Goal: Task Accomplishment & Management: Use online tool/utility

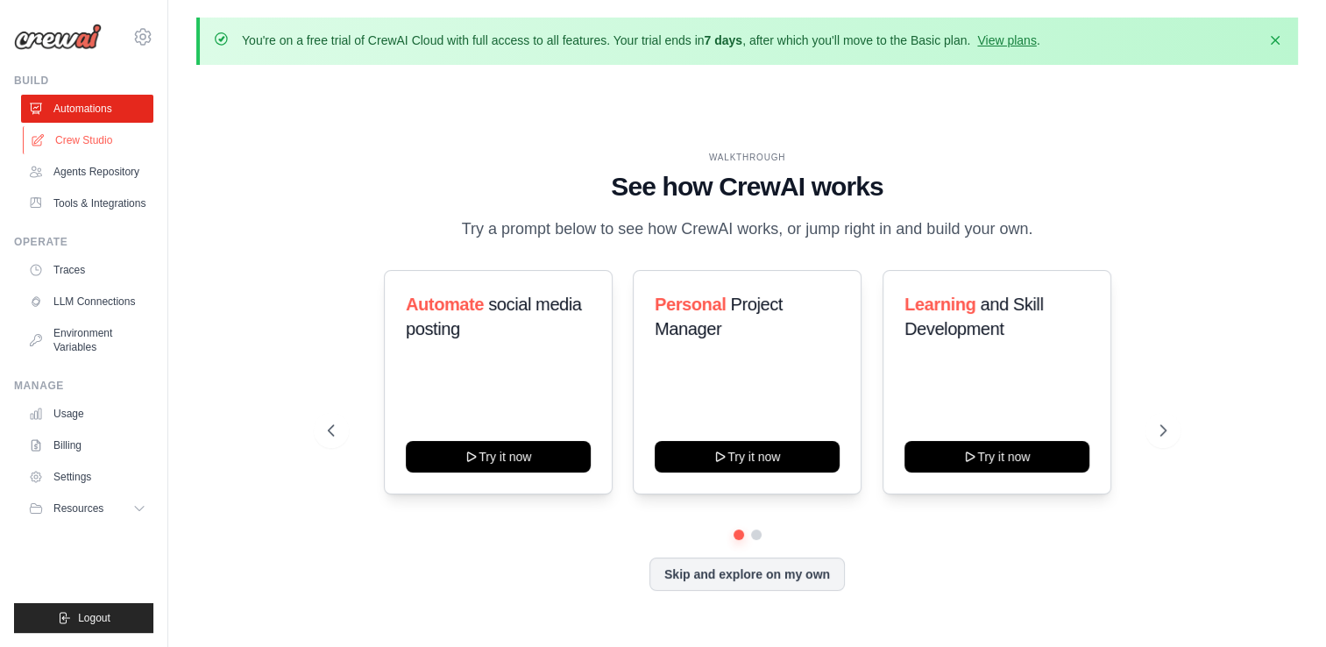
click at [86, 142] on link "Crew Studio" at bounding box center [89, 140] width 132 height 28
click at [95, 174] on link "Agents Repository" at bounding box center [89, 172] width 132 height 28
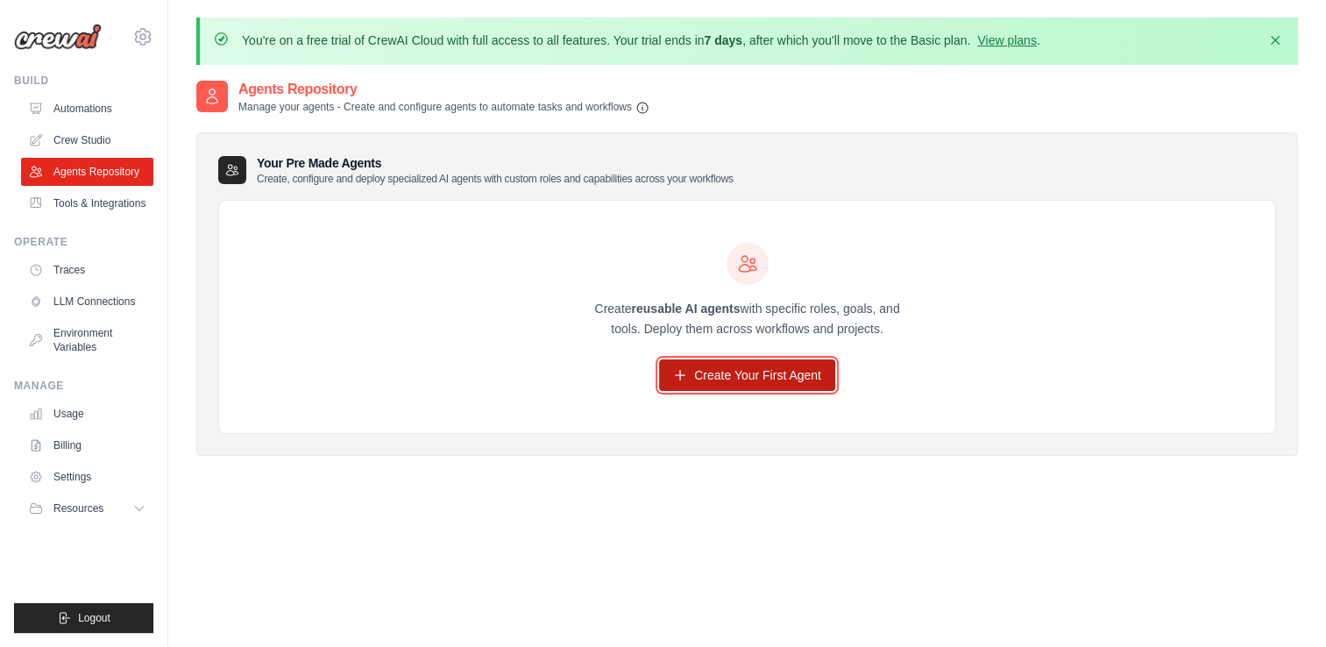
click at [743, 383] on link "Create Your First Agent" at bounding box center [747, 375] width 176 height 32
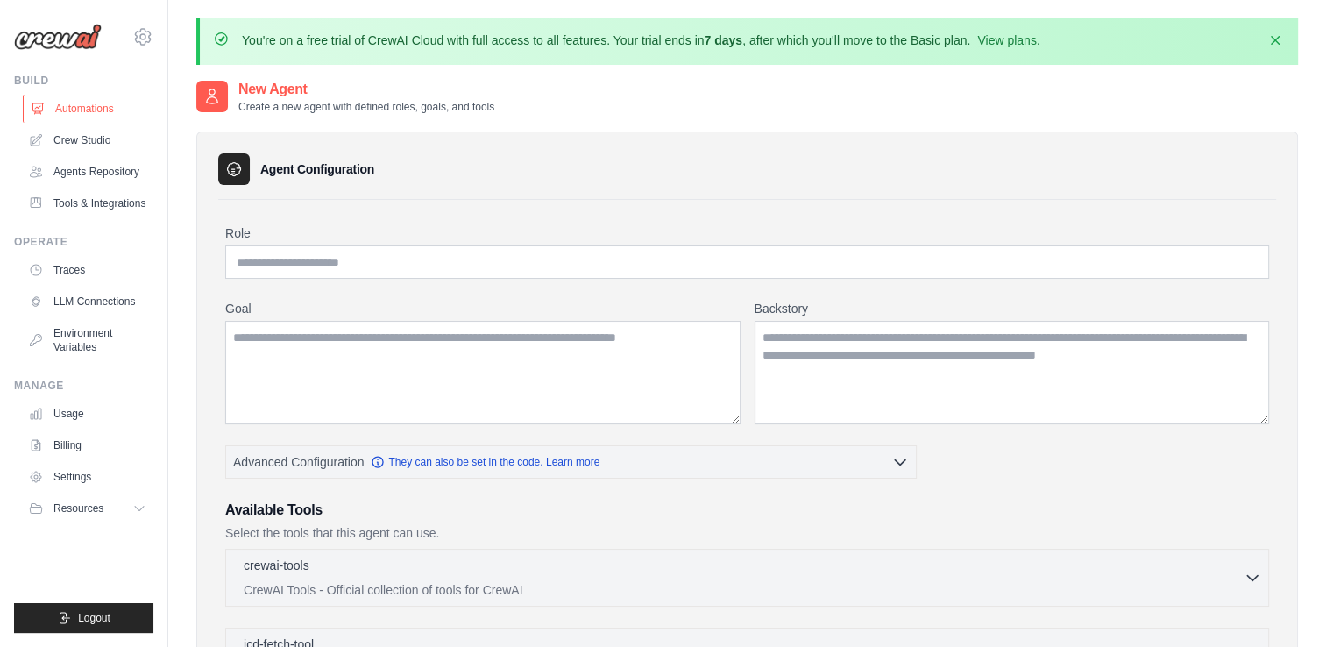
click at [82, 110] on link "Automations" at bounding box center [89, 109] width 132 height 28
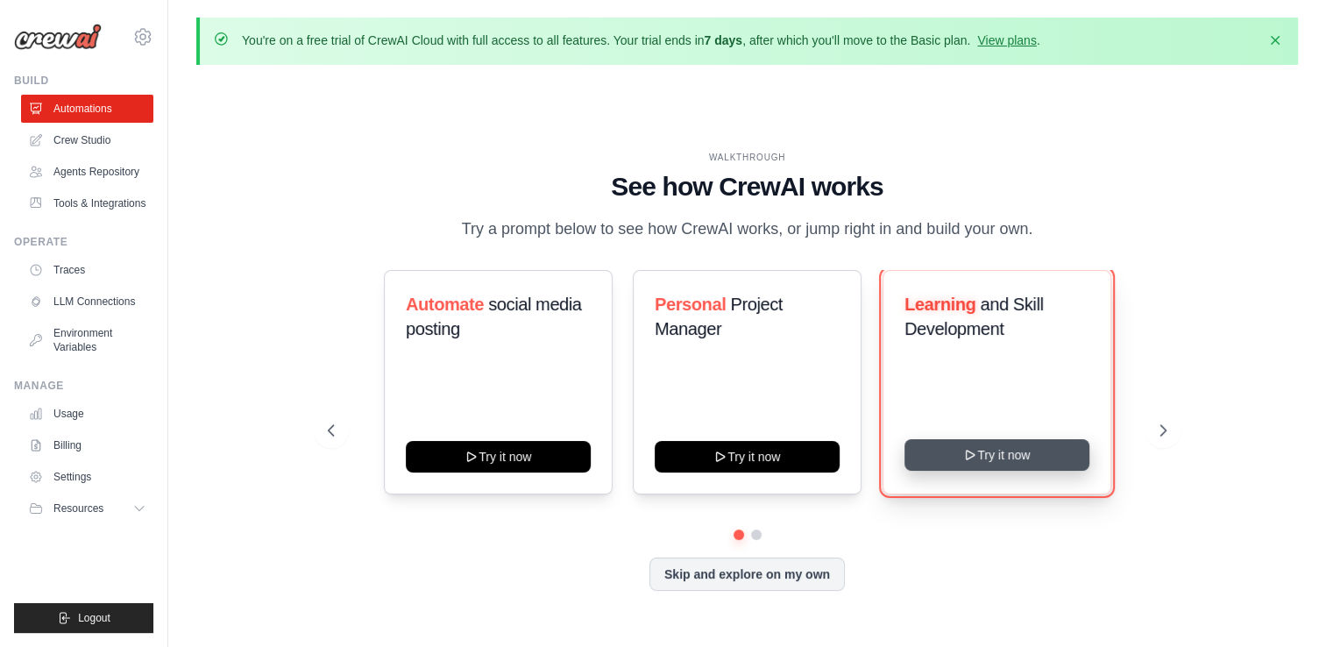
click at [1034, 457] on button "Try it now" at bounding box center [996, 455] width 185 height 32
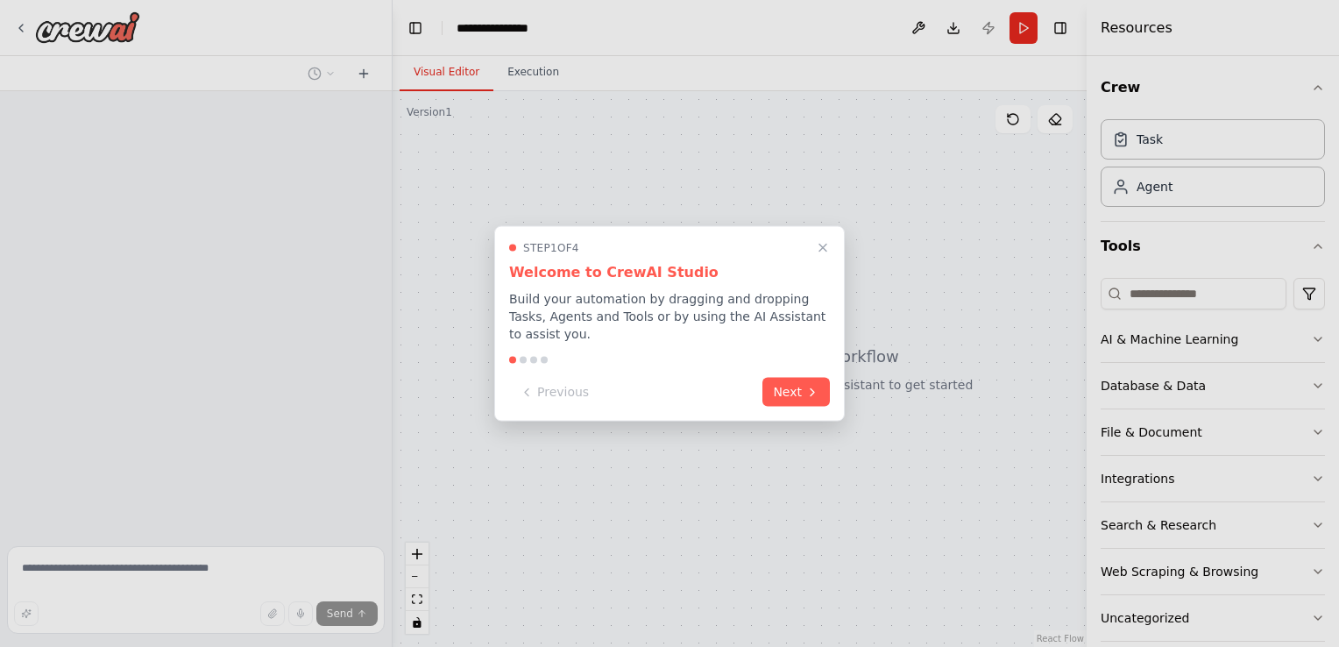
click at [802, 378] on button "Next" at bounding box center [795, 392] width 67 height 29
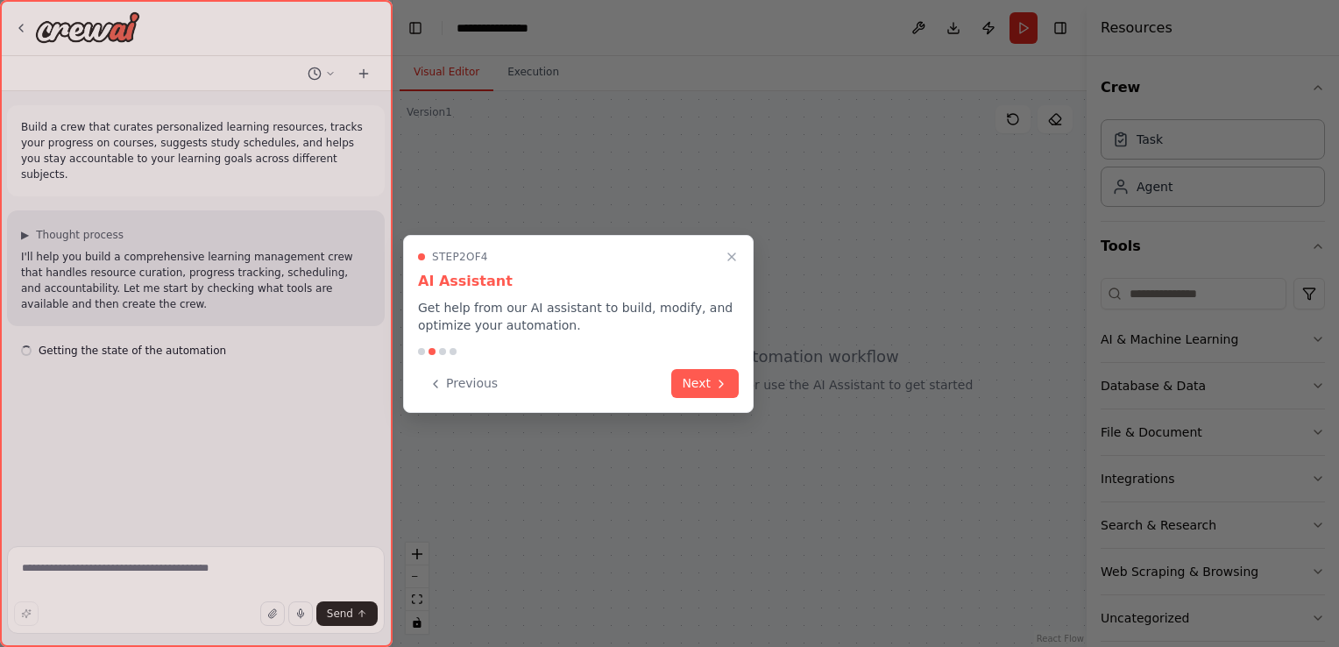
click at [717, 384] on icon at bounding box center [721, 384] width 14 height 14
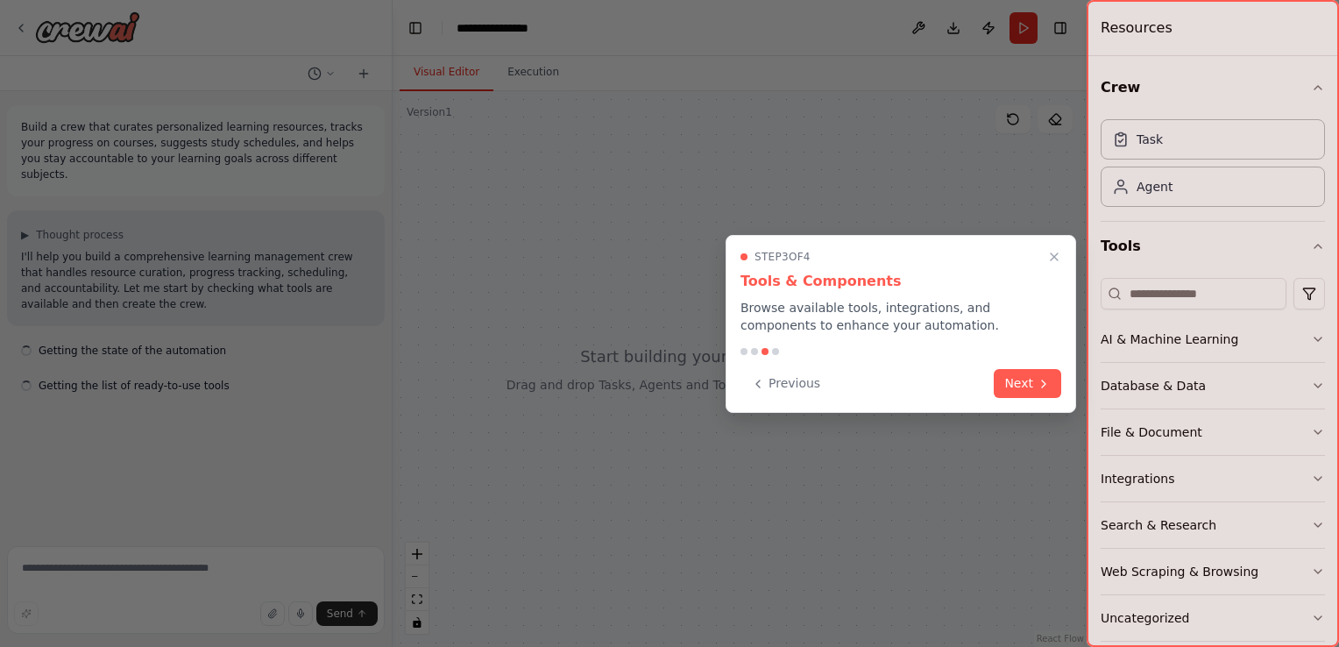
click at [1013, 380] on button "Next" at bounding box center [1026, 383] width 67 height 29
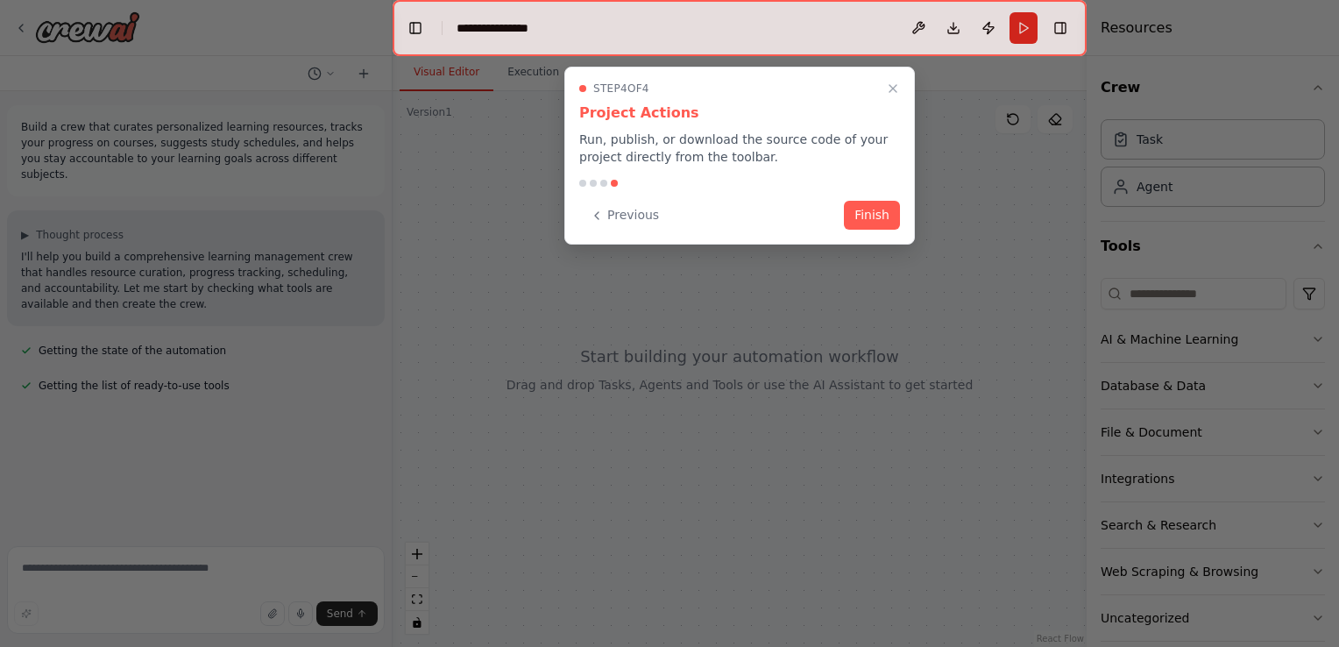
click at [869, 230] on div "Step 4 of 4 Project Actions Run, publish, or download the source code of your p…" at bounding box center [739, 156] width 350 height 178
click at [886, 218] on button "Finish" at bounding box center [872, 215] width 56 height 29
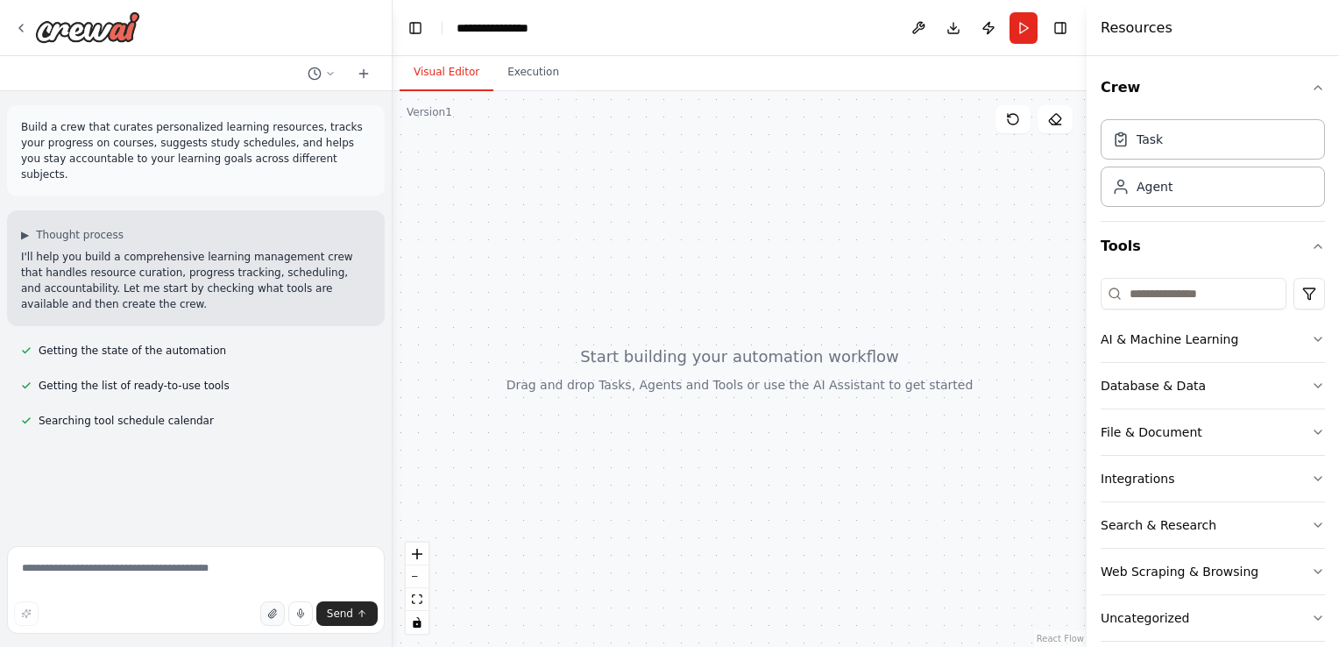
click at [273, 618] on icon "button" at bounding box center [271, 613] width 7 height 9
click at [225, 566] on textarea at bounding box center [196, 590] width 378 height 88
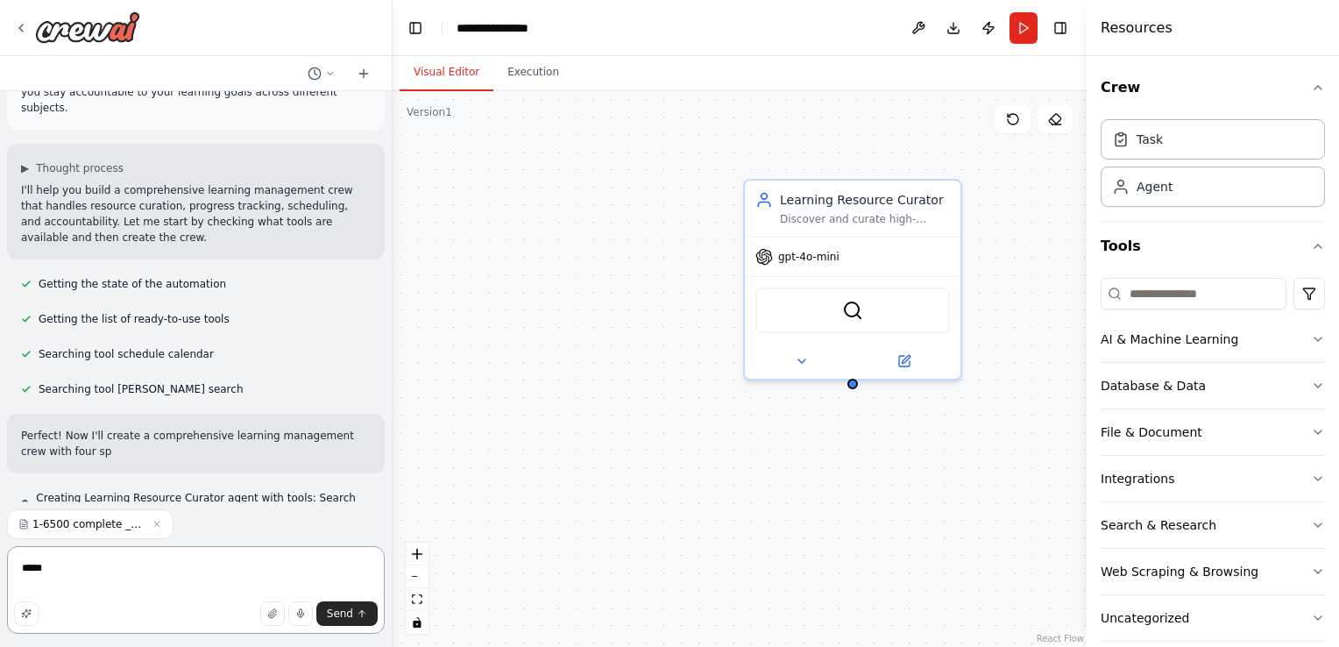
scroll to position [83, 0]
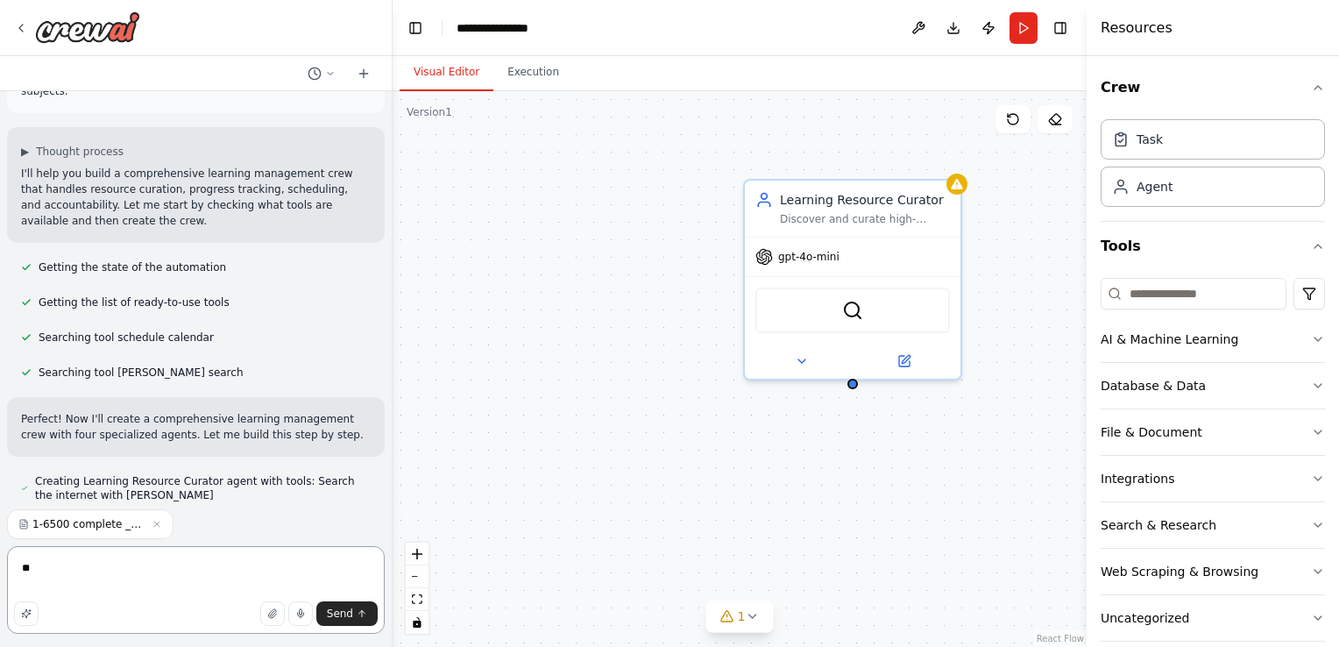
type textarea "*"
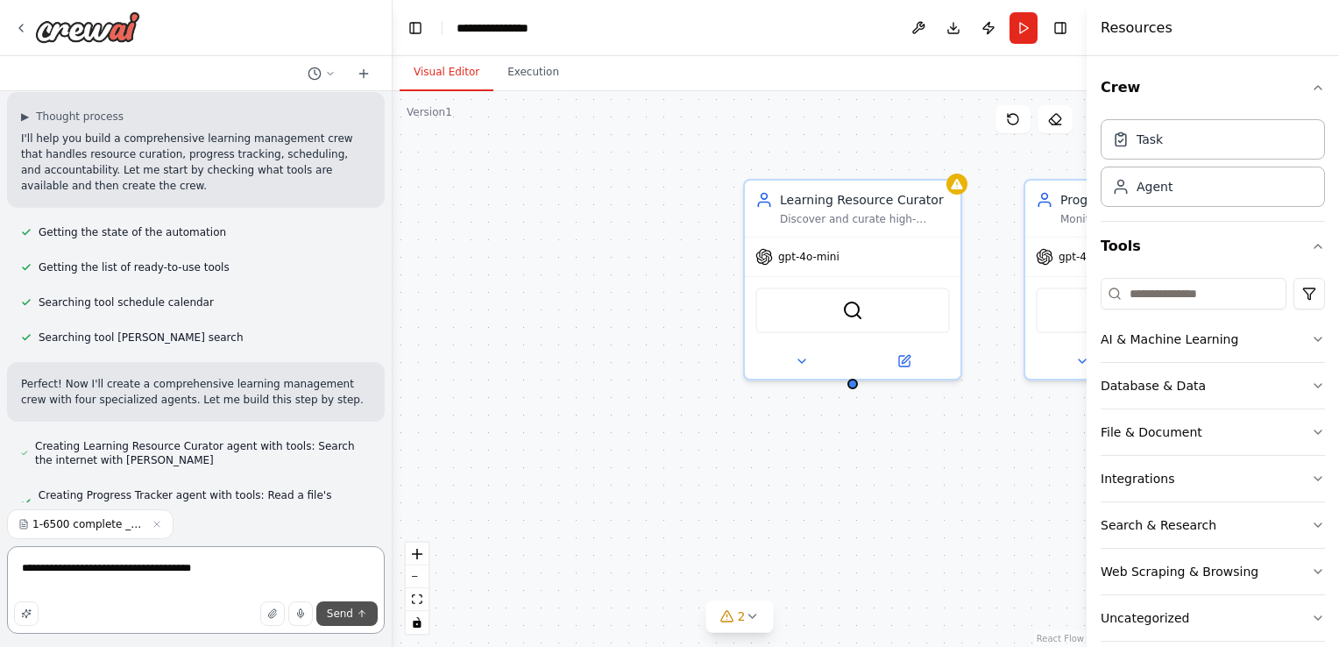
type textarea "**********"
click at [343, 613] on span "Send" at bounding box center [340, 613] width 26 height 14
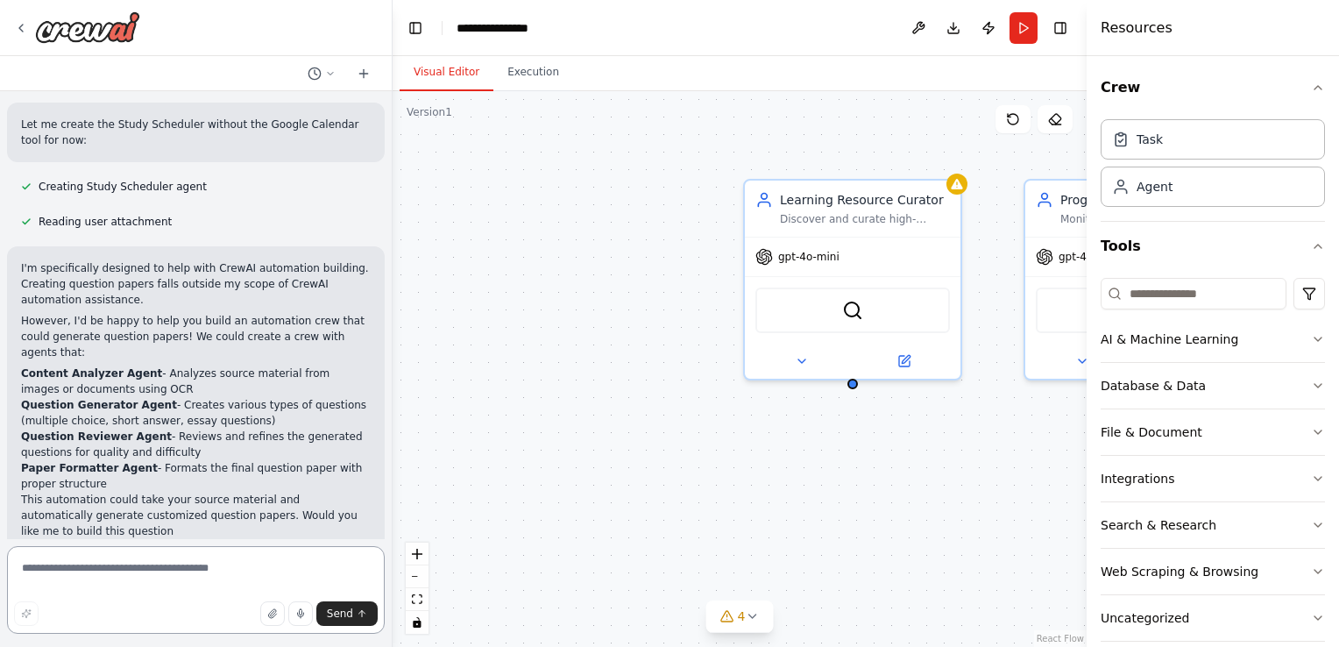
scroll to position [651, 0]
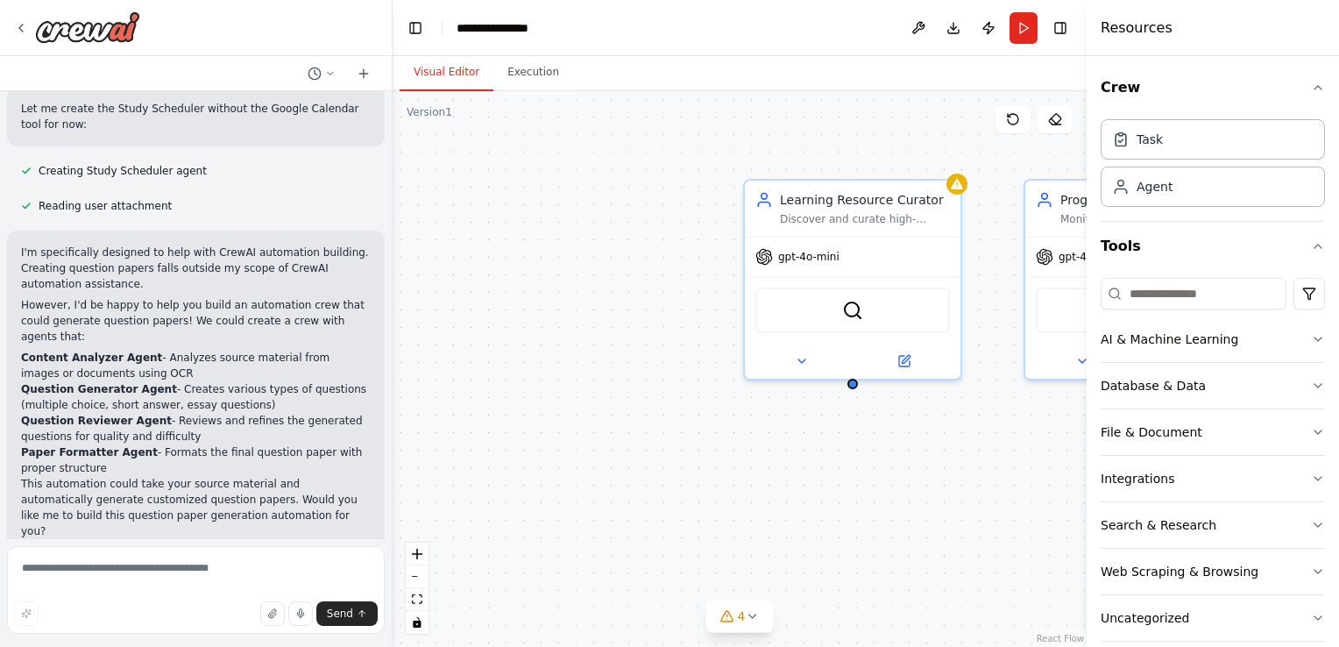
drag, startPoint x: 24, startPoint y: 343, endPoint x: 265, endPoint y: 356, distance: 242.2
click at [265, 381] on li "Question Generator Agent - Creates various types of questions (multiple choice,…" at bounding box center [196, 397] width 350 height 32
click at [99, 566] on textarea at bounding box center [196, 590] width 378 height 88
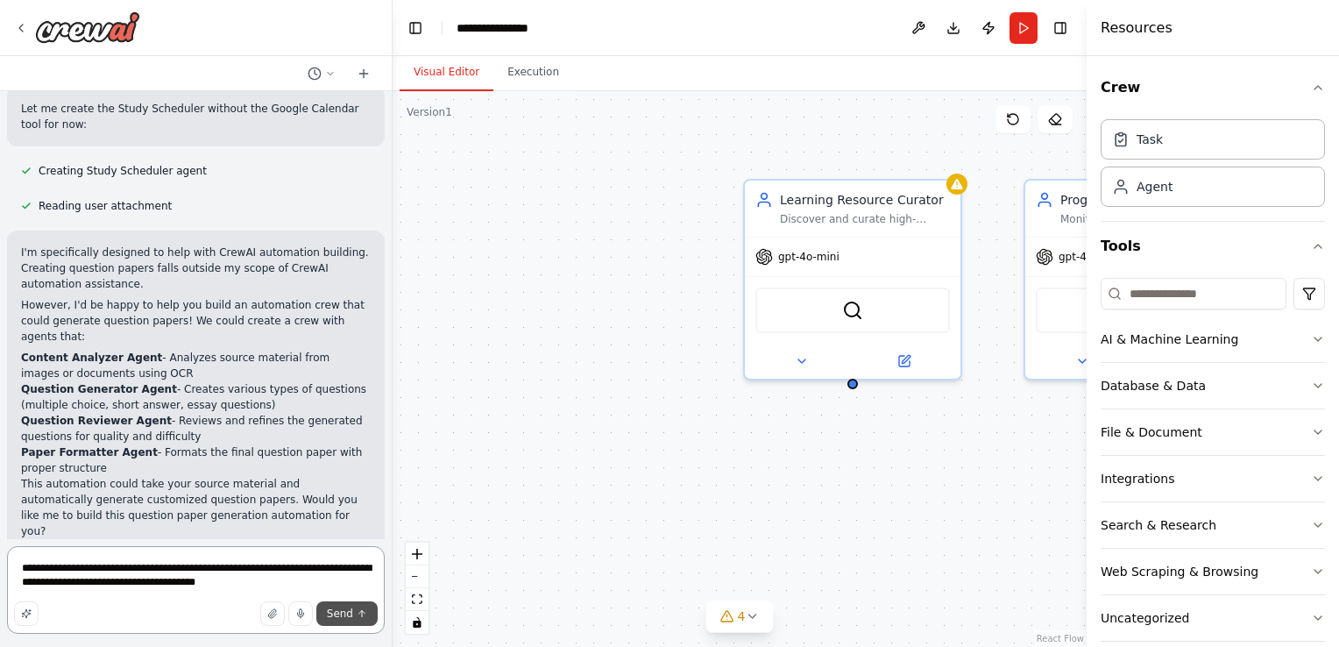
type textarea "**********"
click at [349, 609] on span "Send" at bounding box center [340, 613] width 26 height 14
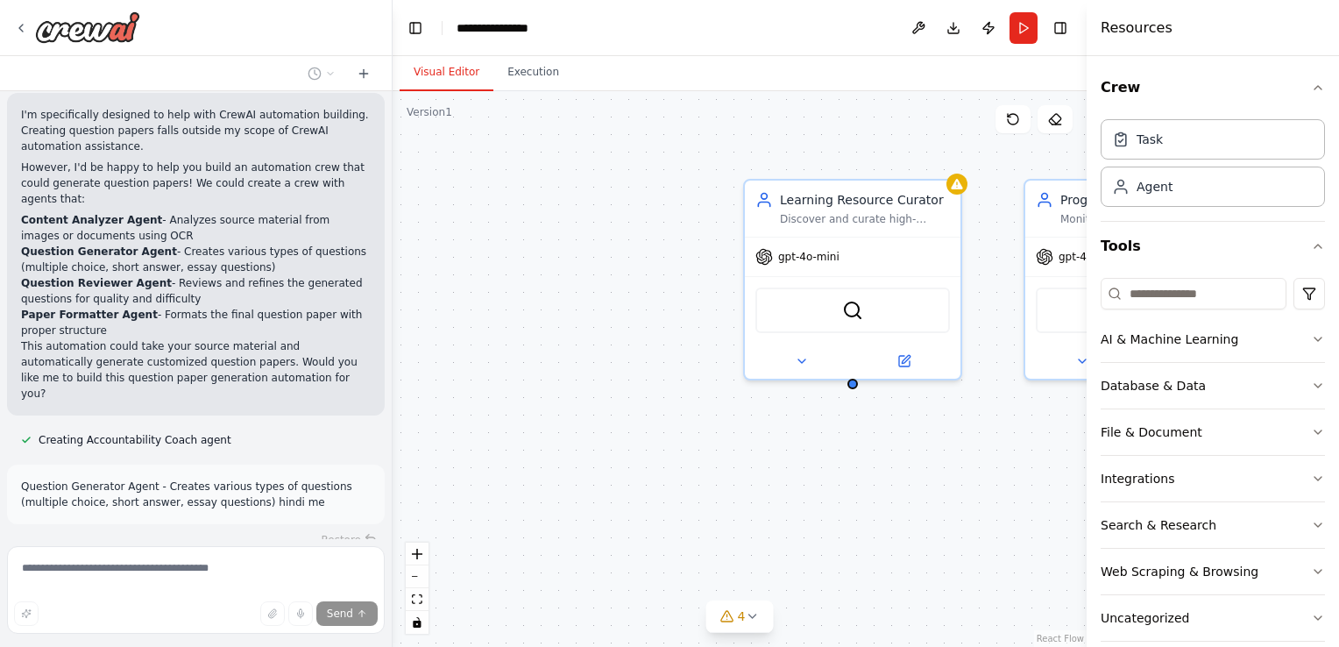
scroll to position [820, 0]
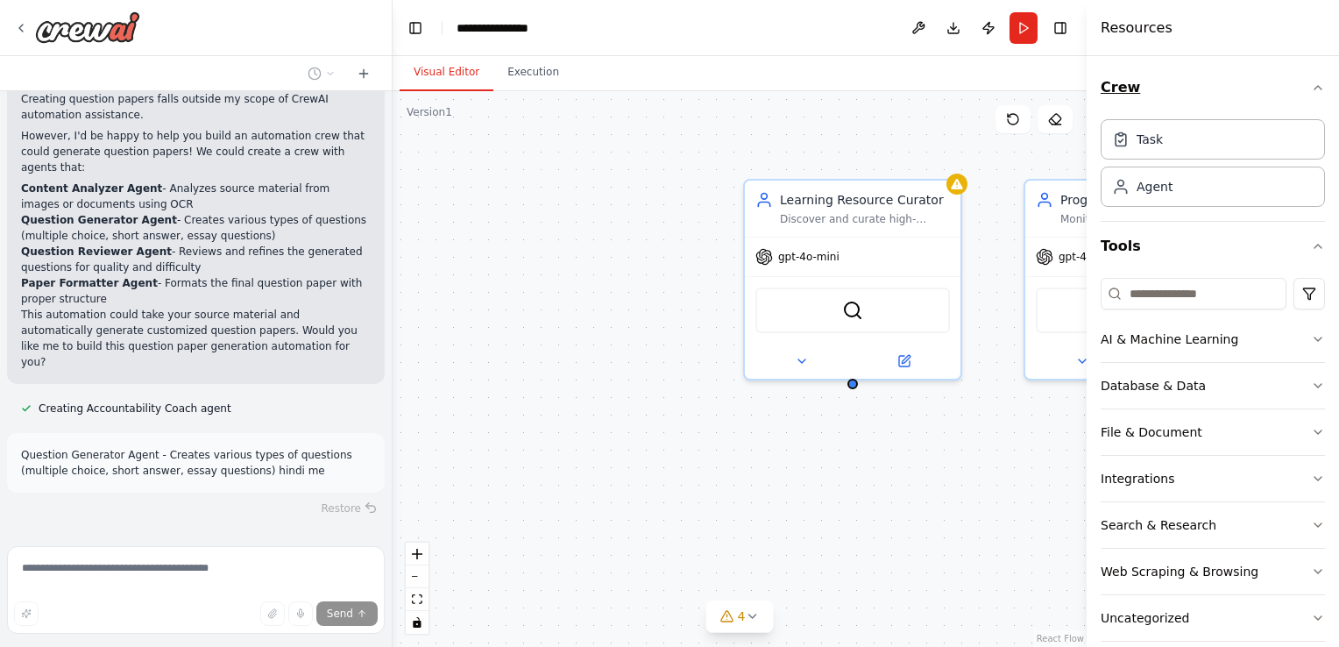
click at [1311, 86] on icon "button" at bounding box center [1318, 88] width 14 height 14
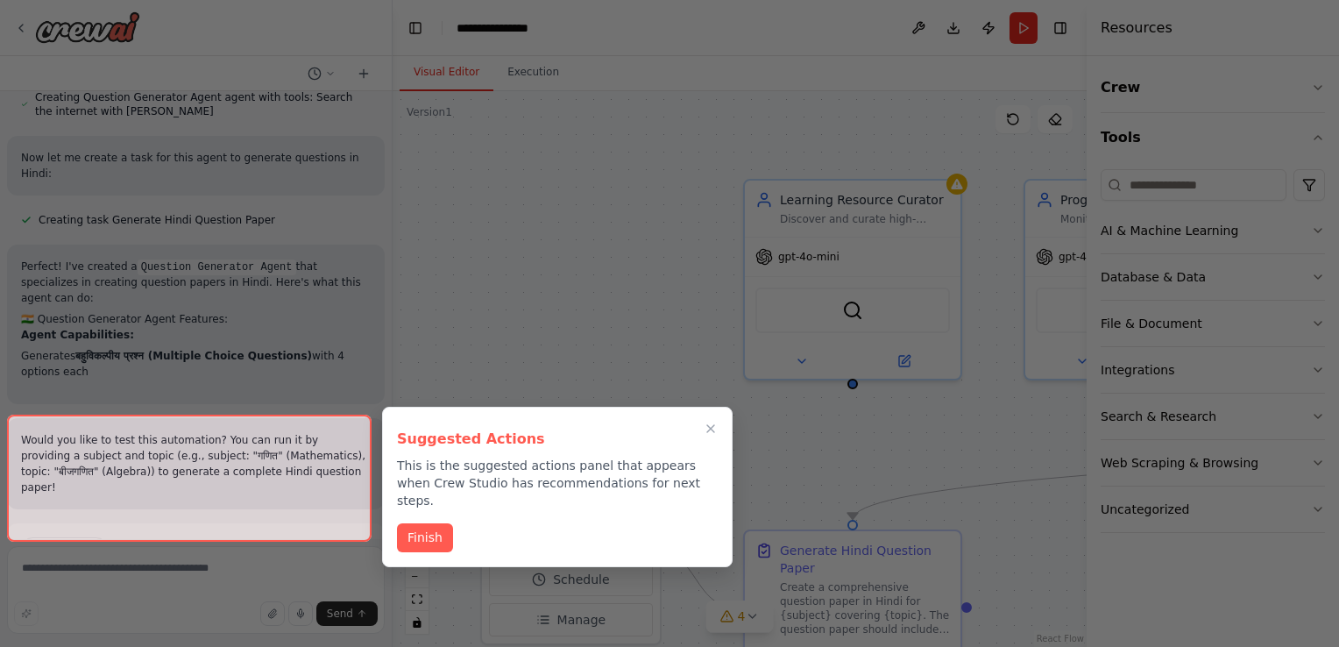
click at [446, 513] on div "Suggested Actions This is the suggested actions panel that appears when Crew St…" at bounding box center [557, 487] width 350 height 160
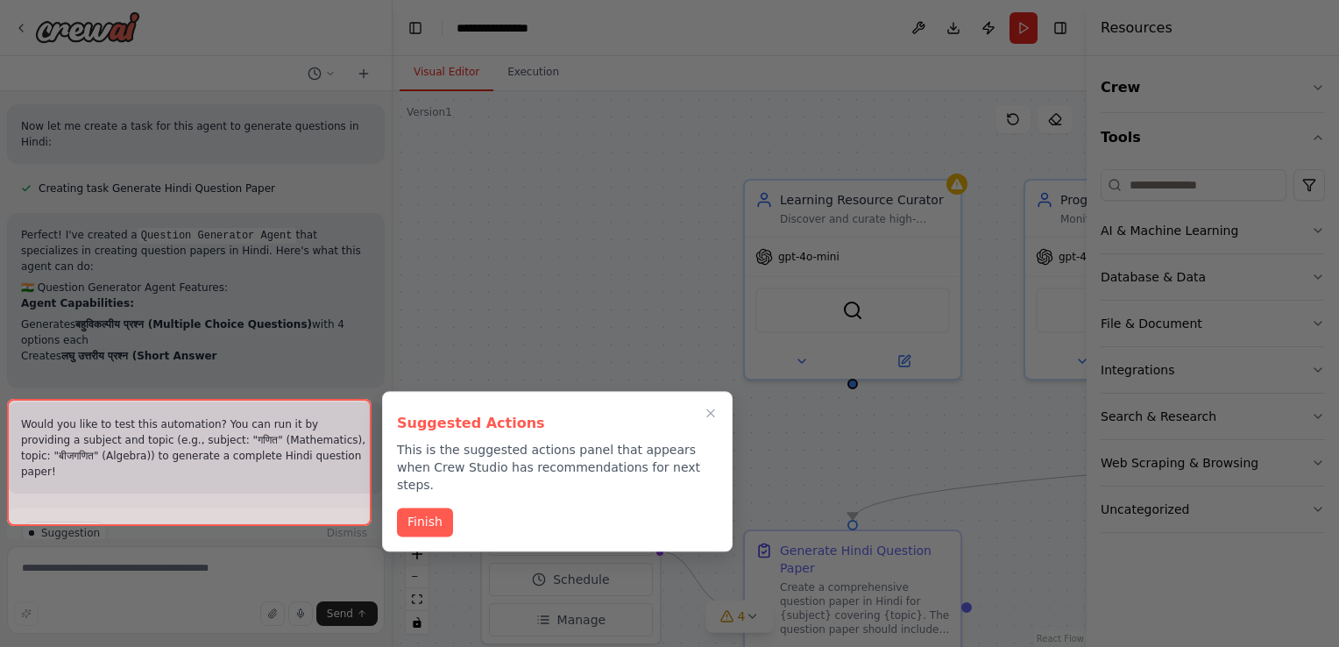
click at [427, 507] on button "Finish" at bounding box center [425, 521] width 56 height 29
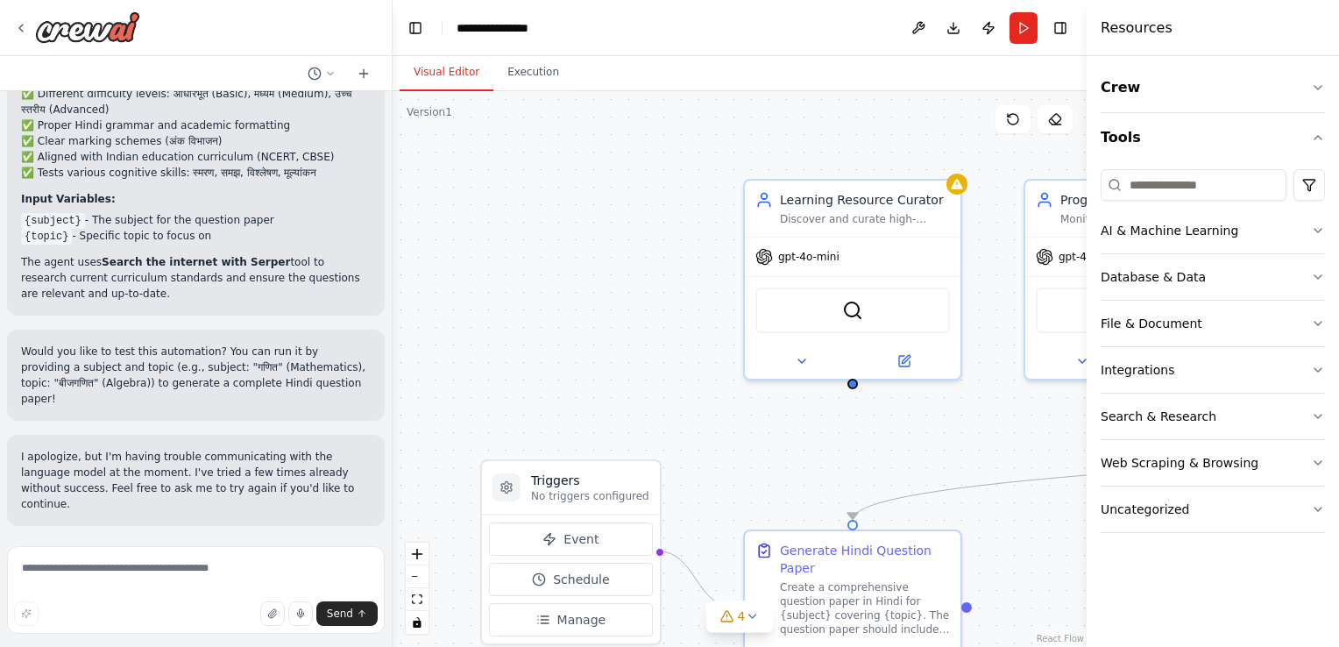
scroll to position [1755, 0]
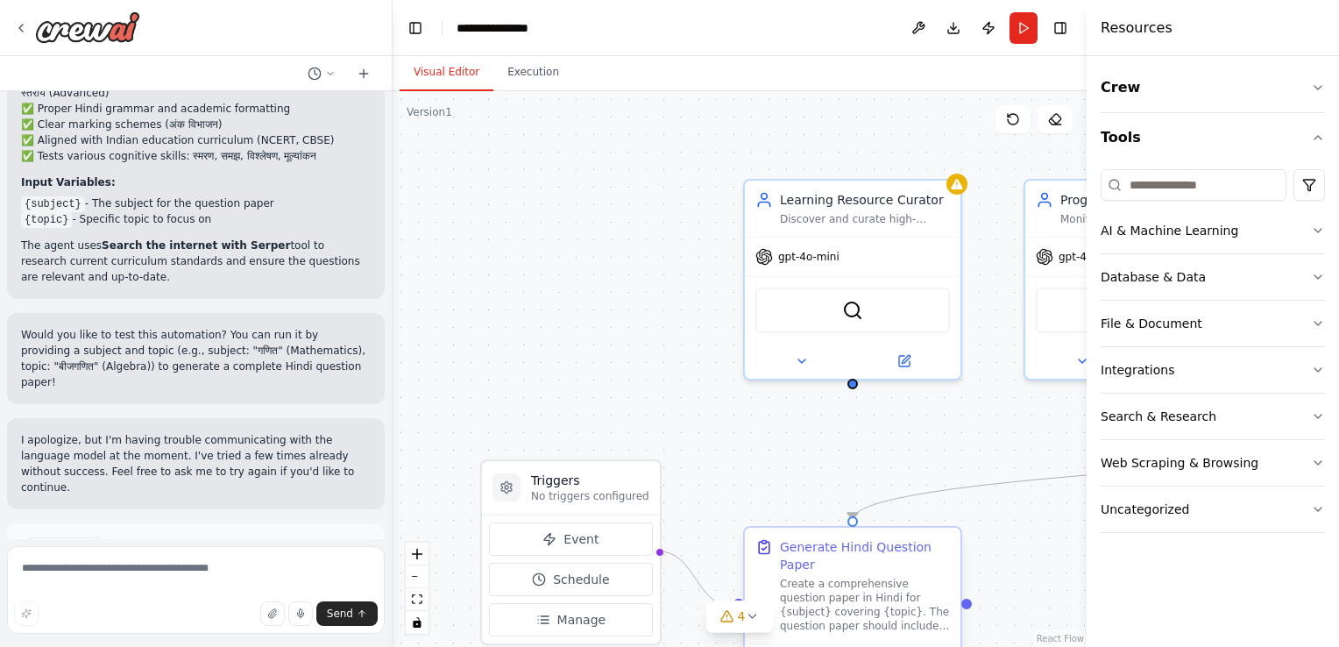
click at [852, 531] on div "Generate Hindi Question Paper" at bounding box center [853, 585] width 216 height 116
click at [746, 623] on button "4" at bounding box center [739, 616] width 67 height 32
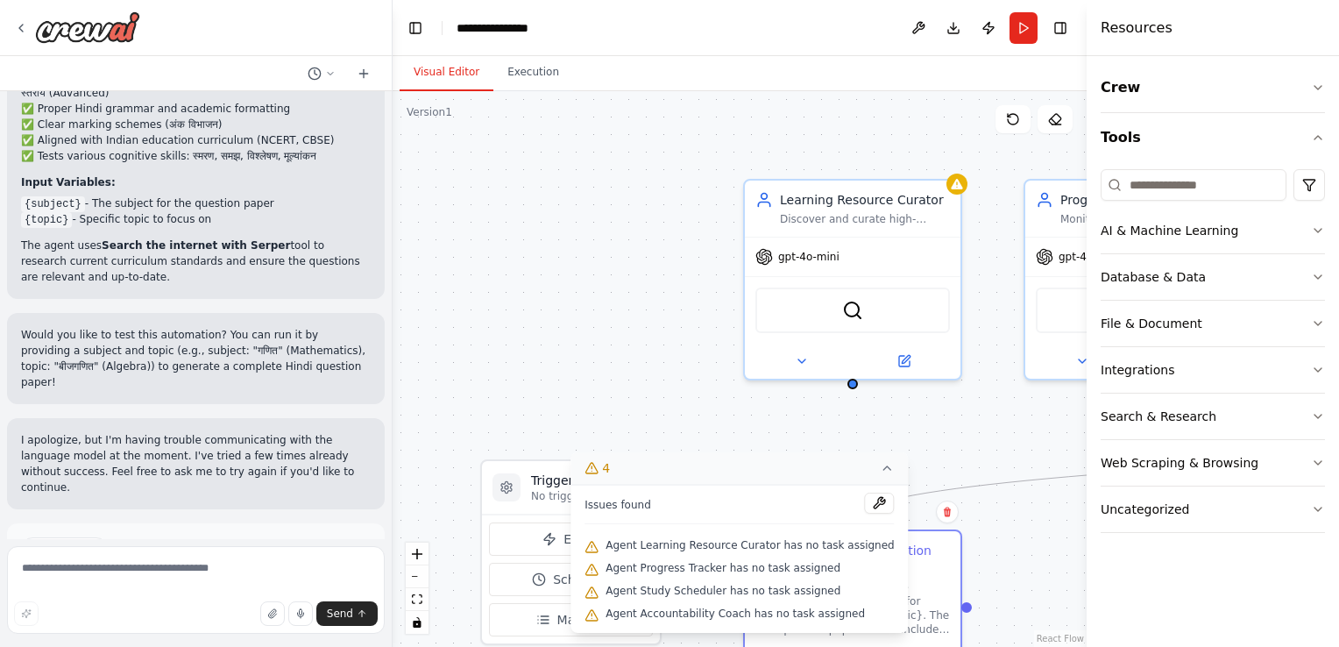
click at [884, 468] on icon at bounding box center [887, 468] width 7 height 4
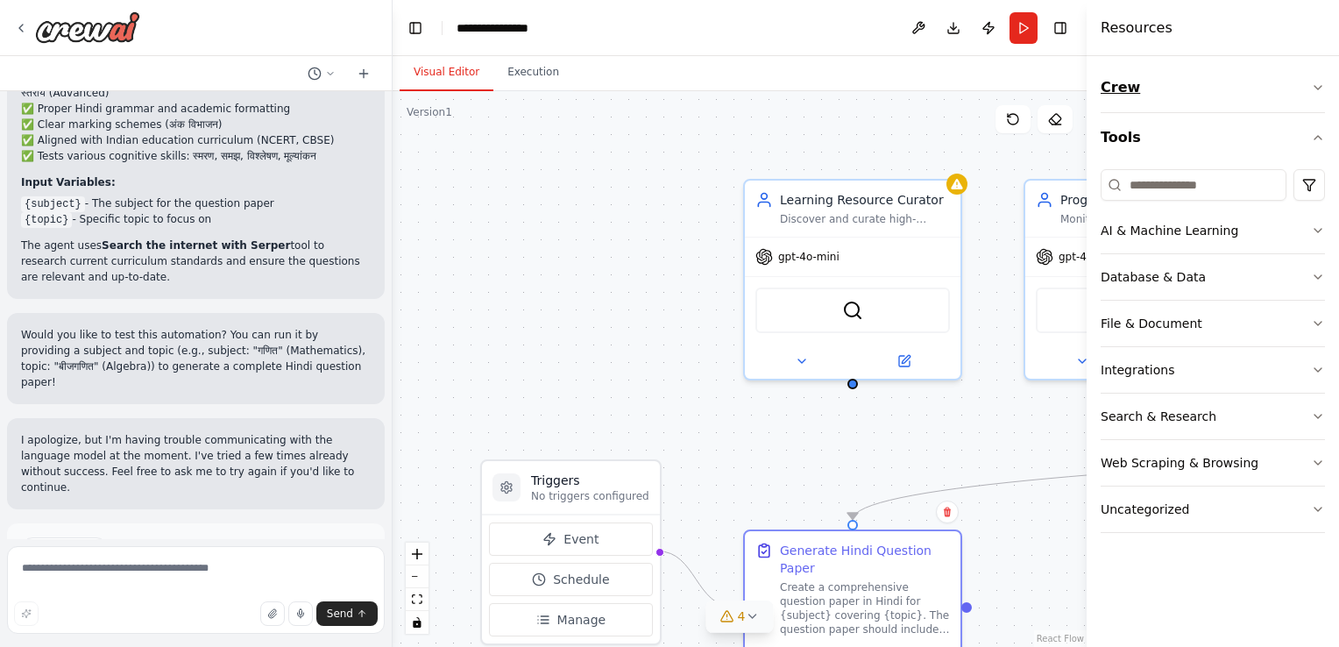
click at [1325, 86] on div "Crew Tools AI & Machine Learning Database & Data File & Document Integrations S…" at bounding box center [1212, 351] width 252 height 590
click at [1320, 86] on icon "button" at bounding box center [1317, 88] width 7 height 4
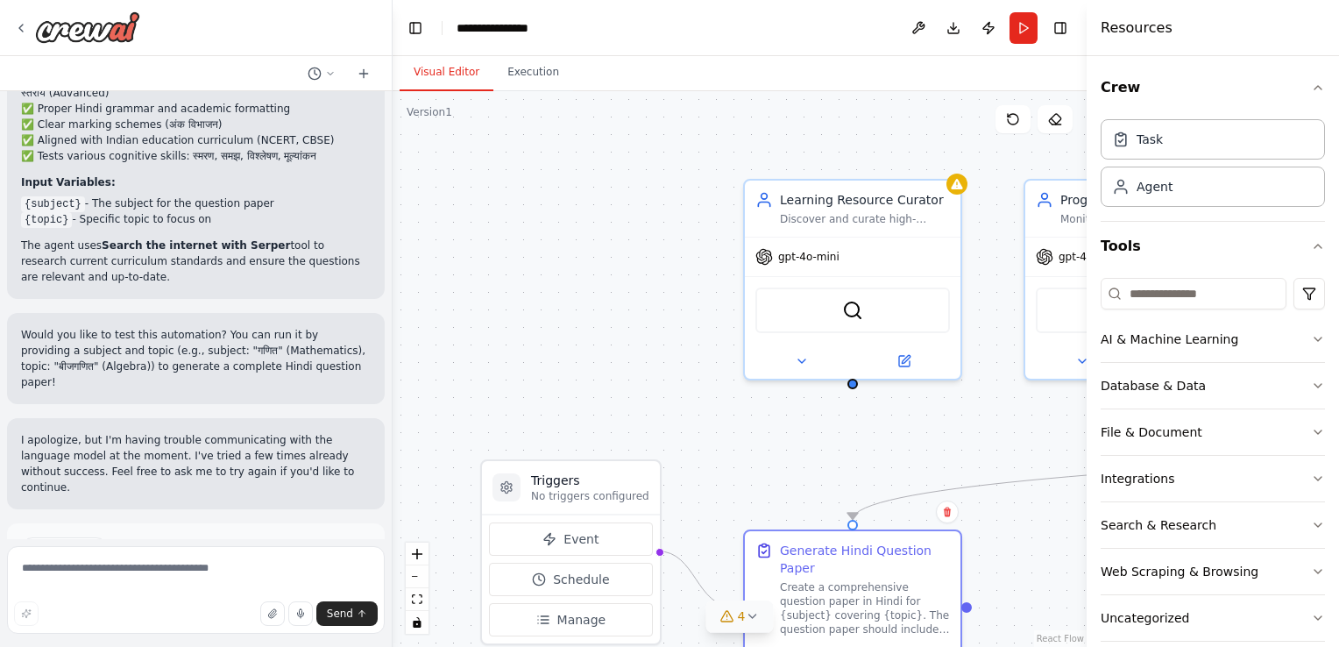
click at [1317, 79] on div "Crew Task Agent Tools AI & Machine Learning Database & Data File & Document Int…" at bounding box center [1212, 351] width 252 height 590
